Goal: Navigation & Orientation: Find specific page/section

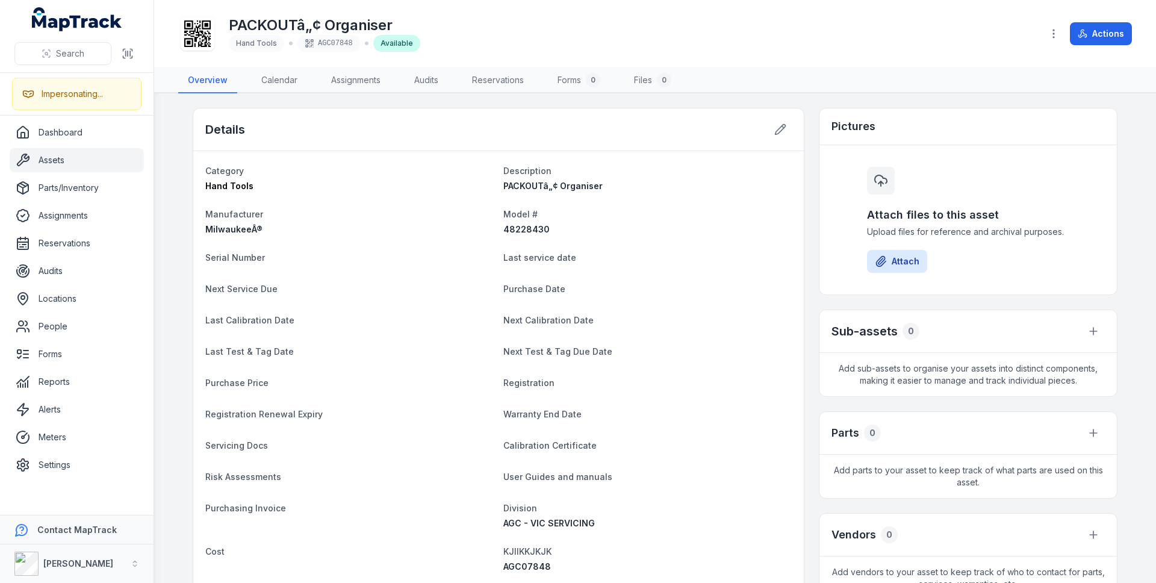
click at [68, 163] on link "Assets" at bounding box center [77, 160] width 134 height 24
click at [63, 277] on link "Audits" at bounding box center [77, 271] width 134 height 24
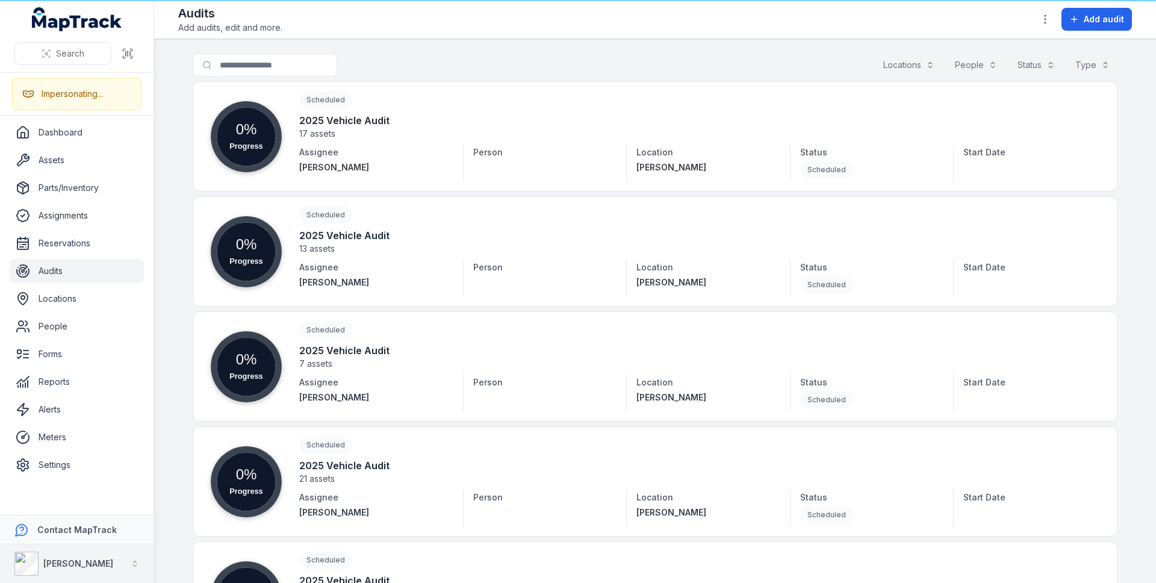
click at [72, 559] on strong "[PERSON_NAME]" at bounding box center [78, 563] width 70 height 10
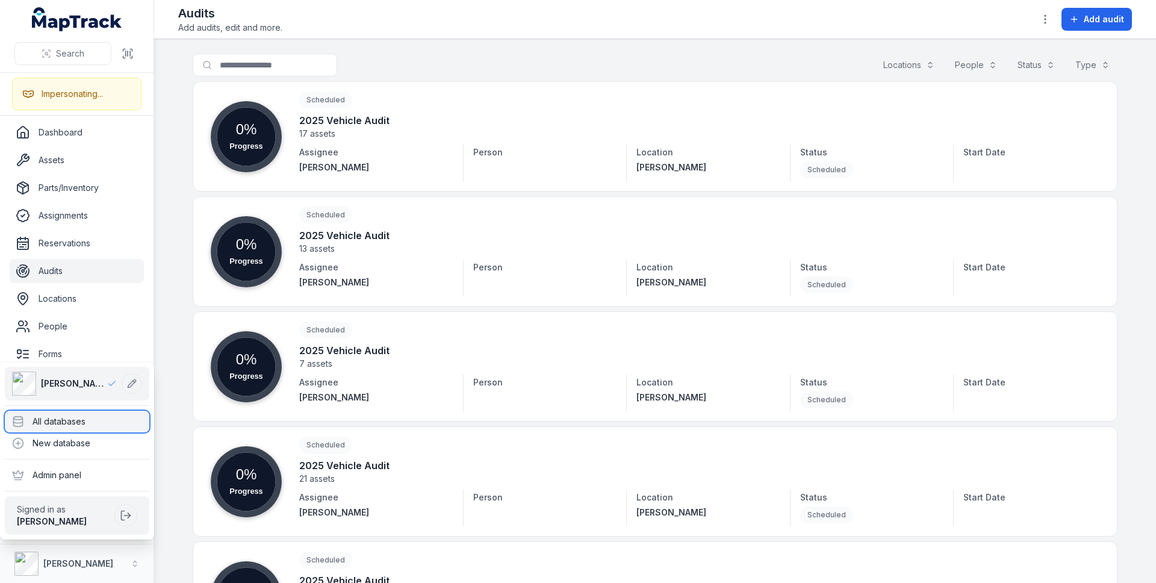
click at [114, 425] on div "All databases" at bounding box center [77, 422] width 144 height 22
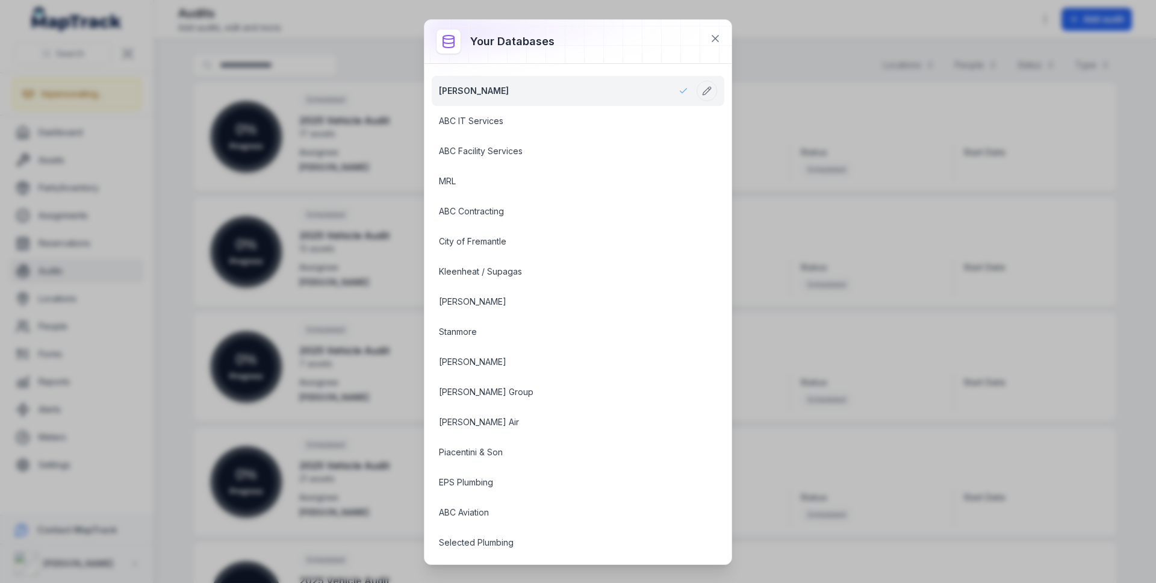
click at [287, 205] on div "Your databases [PERSON_NAME] ABC IT Services ABC Facility Services MRL ABC Cont…" at bounding box center [578, 291] width 1156 height 583
click at [701, 37] on div at bounding box center [577, 41] width 307 height 43
click at [722, 41] on button at bounding box center [715, 38] width 23 height 23
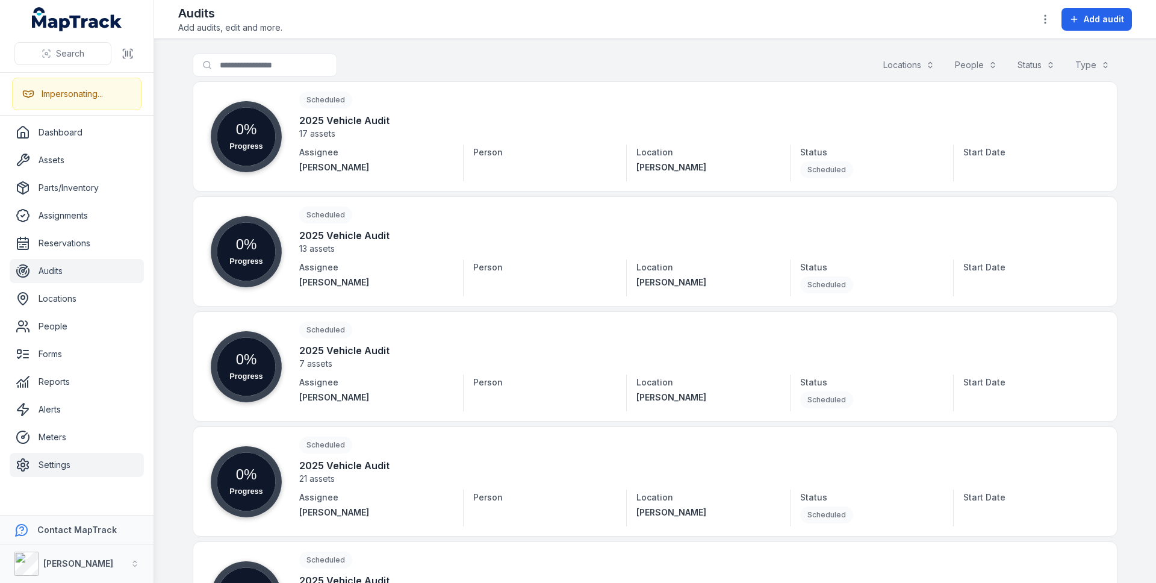
click at [79, 454] on link "Settings" at bounding box center [77, 465] width 134 height 24
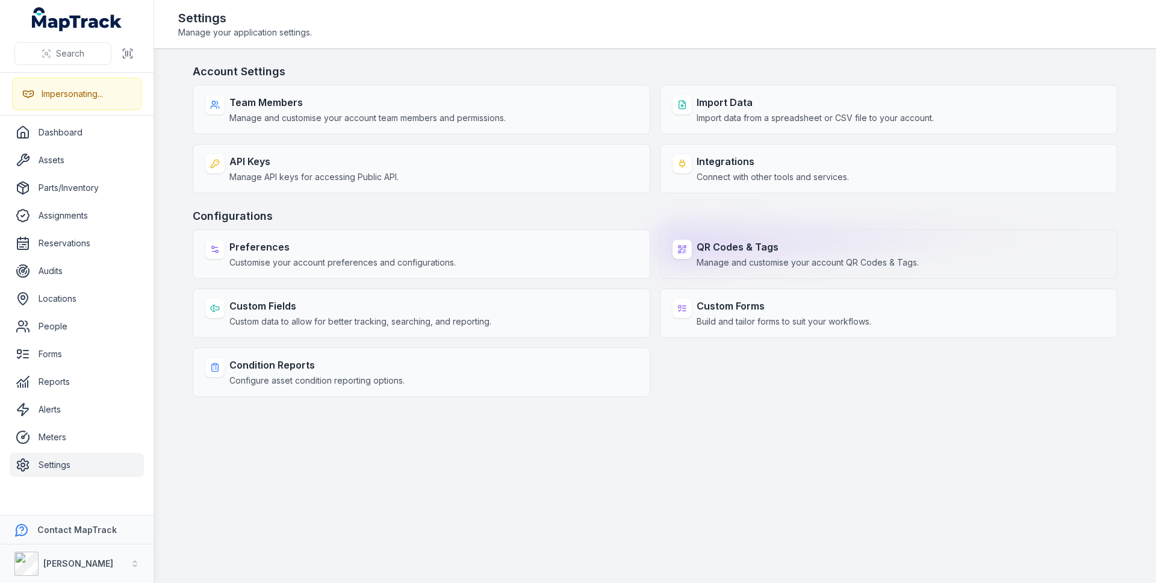
click at [717, 243] on strong "QR Codes & Tags" at bounding box center [807, 247] width 222 height 14
